Goal: Information Seeking & Learning: Compare options

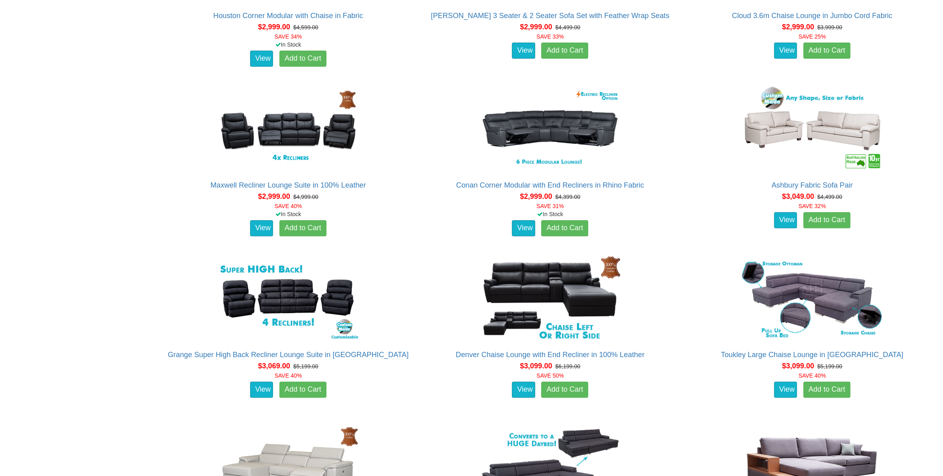
scroll to position [3090, 0]
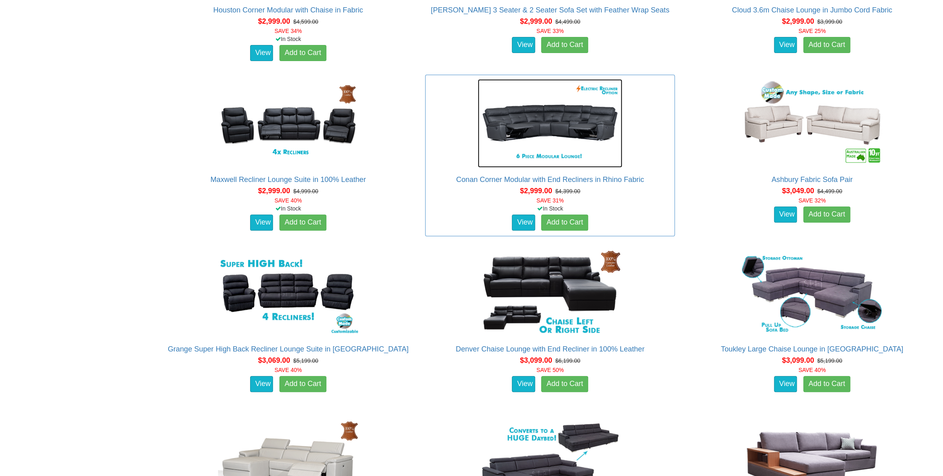
click at [525, 126] on img at bounding box center [550, 123] width 144 height 88
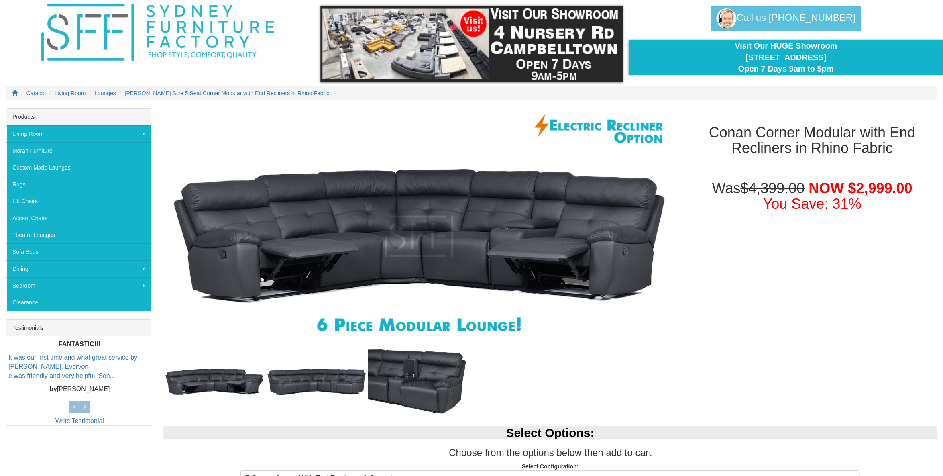
scroll to position [80, 0]
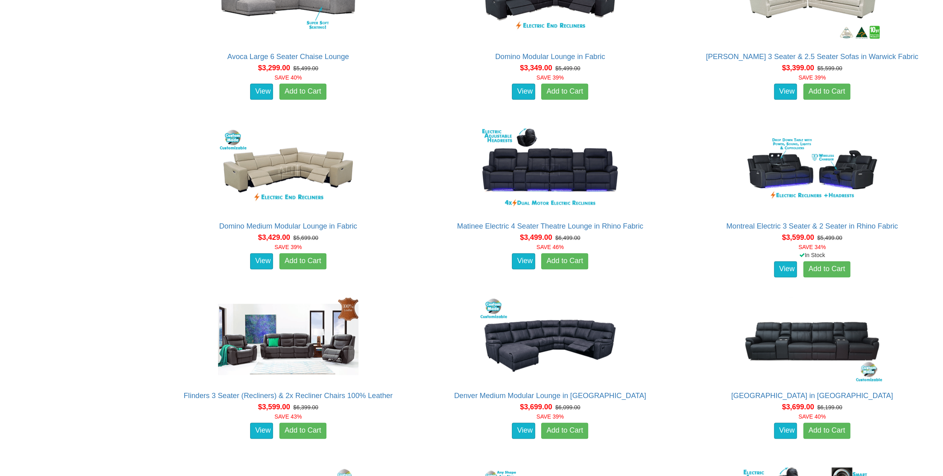
scroll to position [3732, 0]
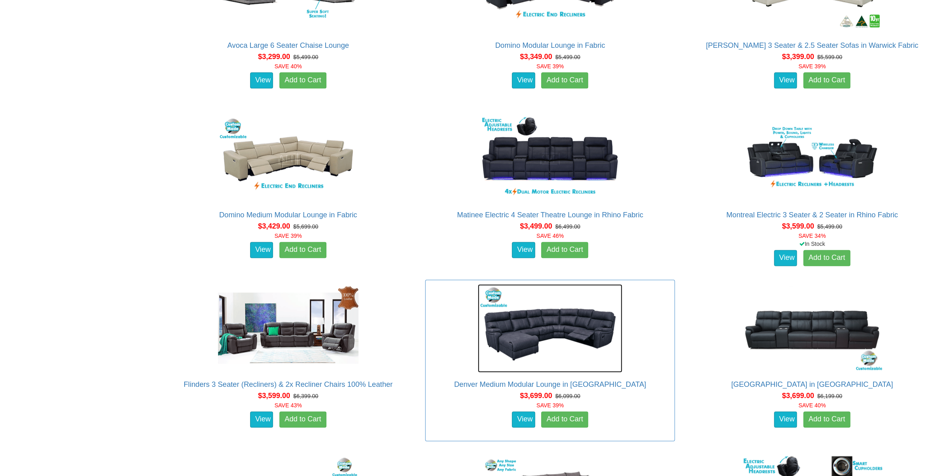
click at [579, 322] on img at bounding box center [550, 328] width 144 height 88
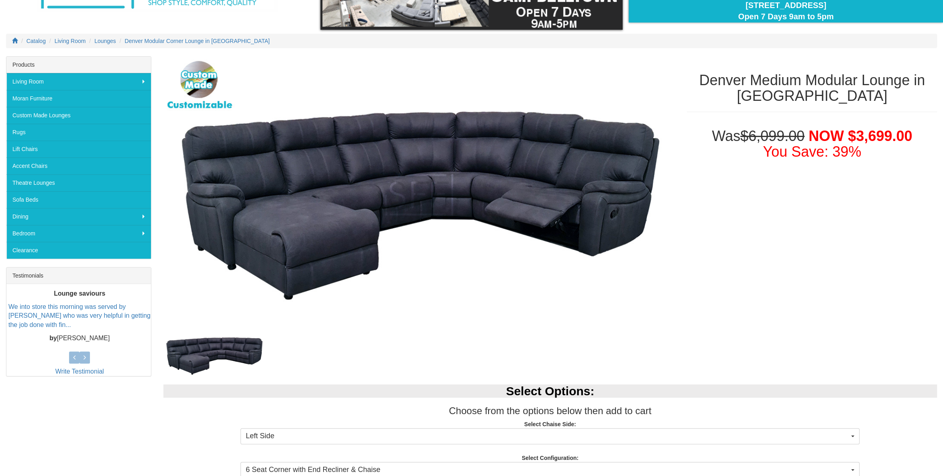
scroll to position [80, 0]
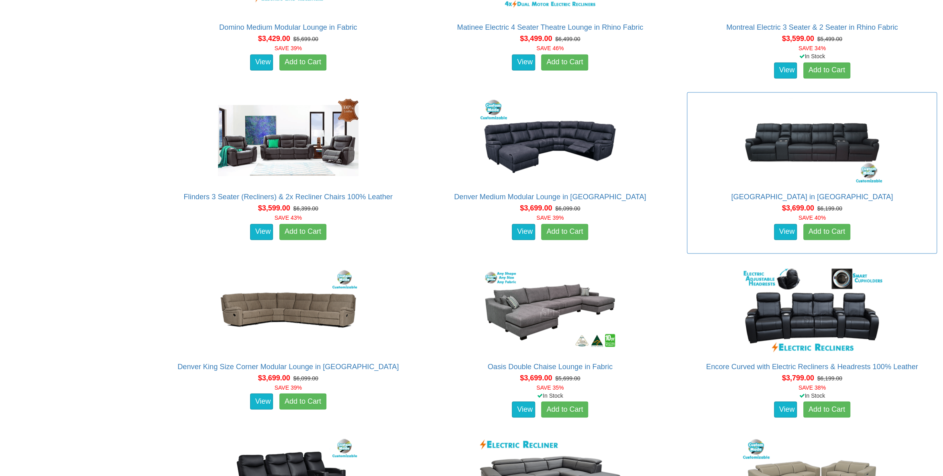
scroll to position [3933, 0]
